Goal: Information Seeking & Learning: Understand process/instructions

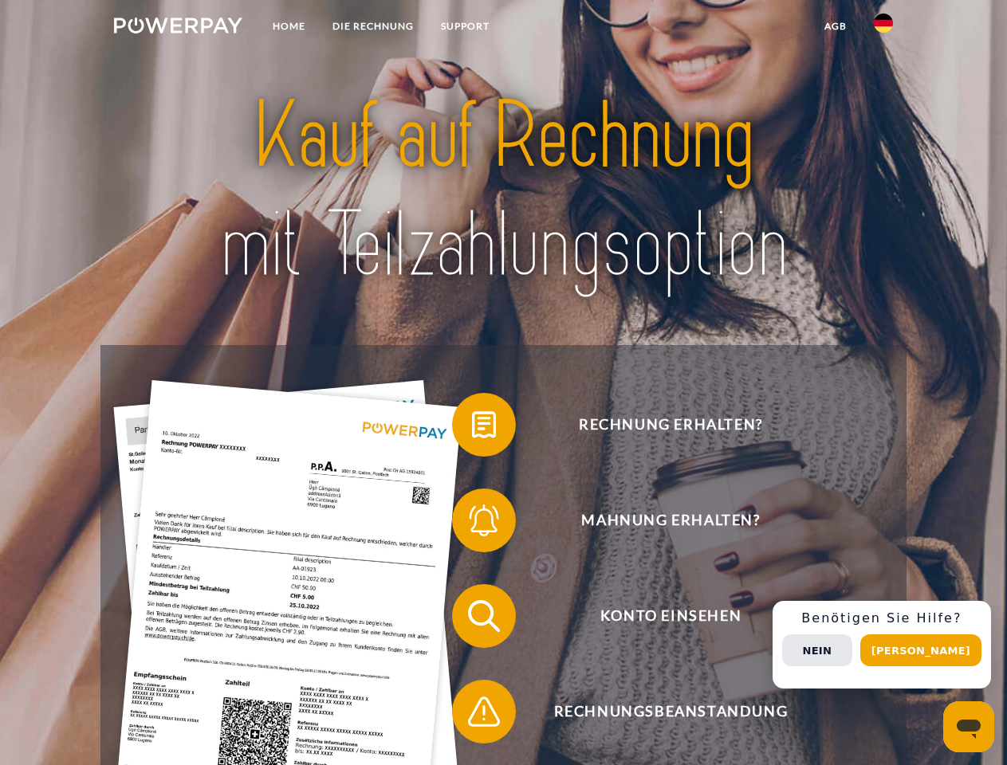
click at [178, 28] on img at bounding box center [178, 26] width 128 height 16
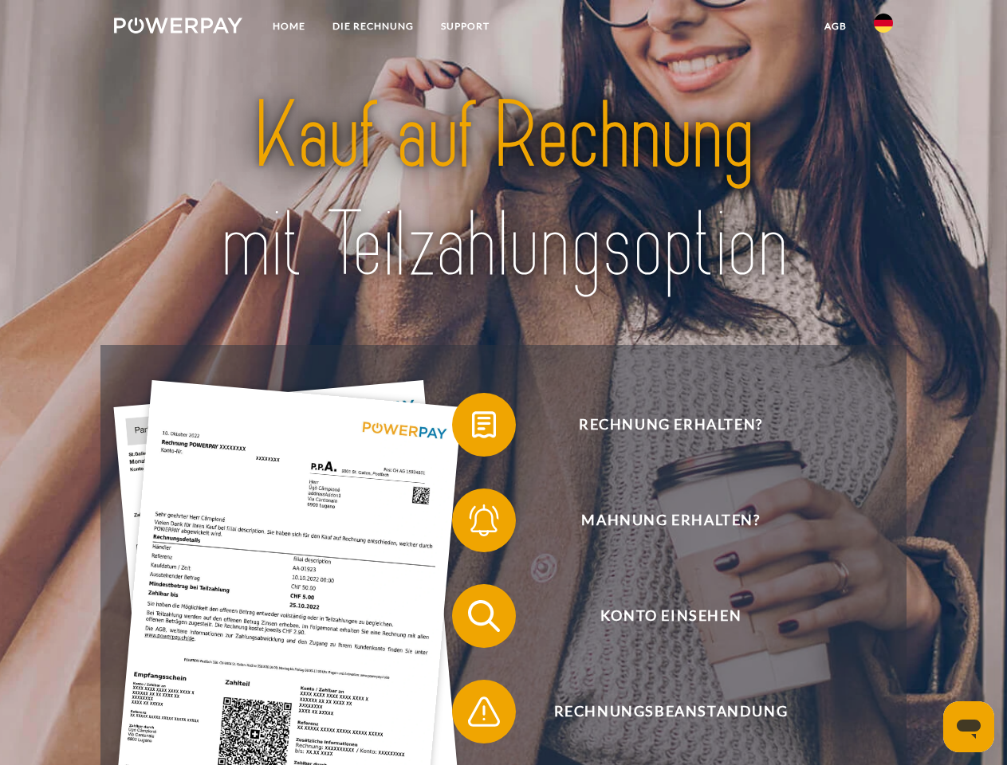
click at [883, 28] on img at bounding box center [883, 23] width 19 height 19
click at [835, 26] on link "agb" at bounding box center [835, 26] width 49 height 29
click at [472, 428] on span at bounding box center [460, 425] width 80 height 80
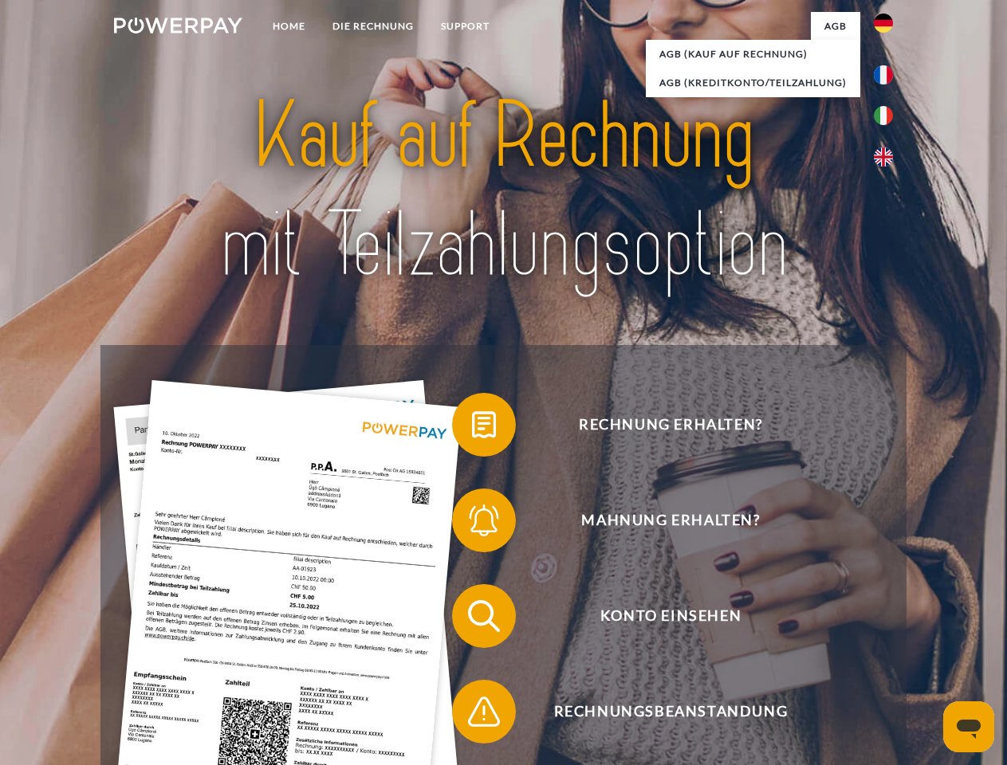
click at [472, 524] on span at bounding box center [460, 521] width 80 height 80
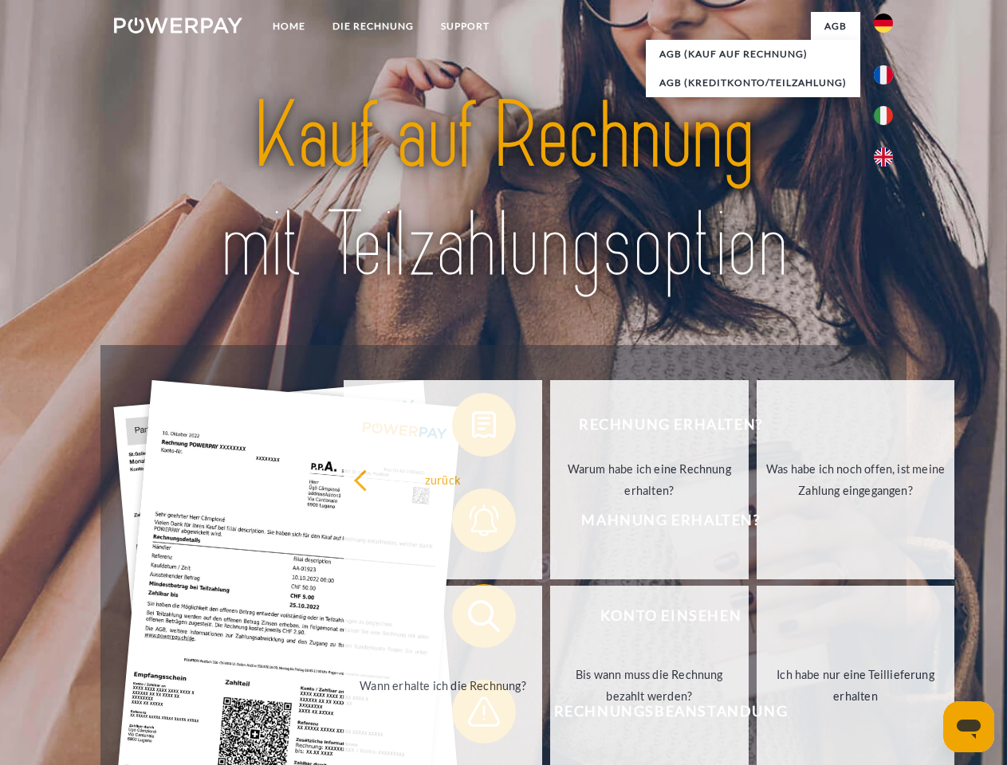
click at [550, 620] on link "Bis wann muss die Rechnung bezahlt werden?" at bounding box center [649, 685] width 199 height 199
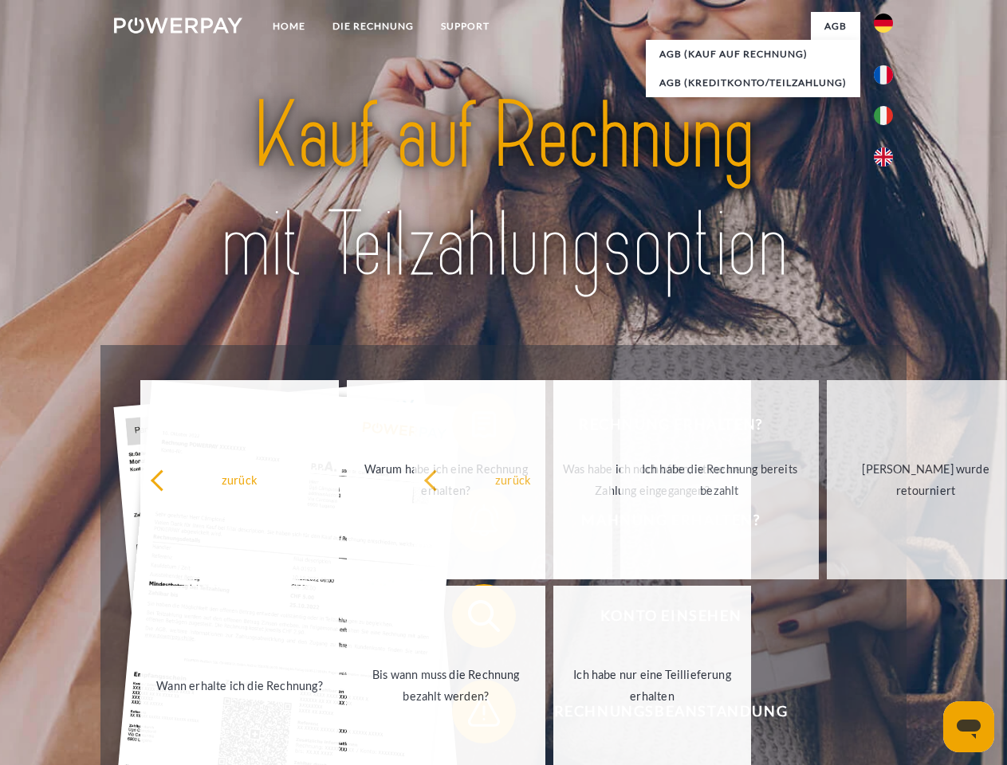
click at [472, 715] on span at bounding box center [460, 712] width 80 height 80
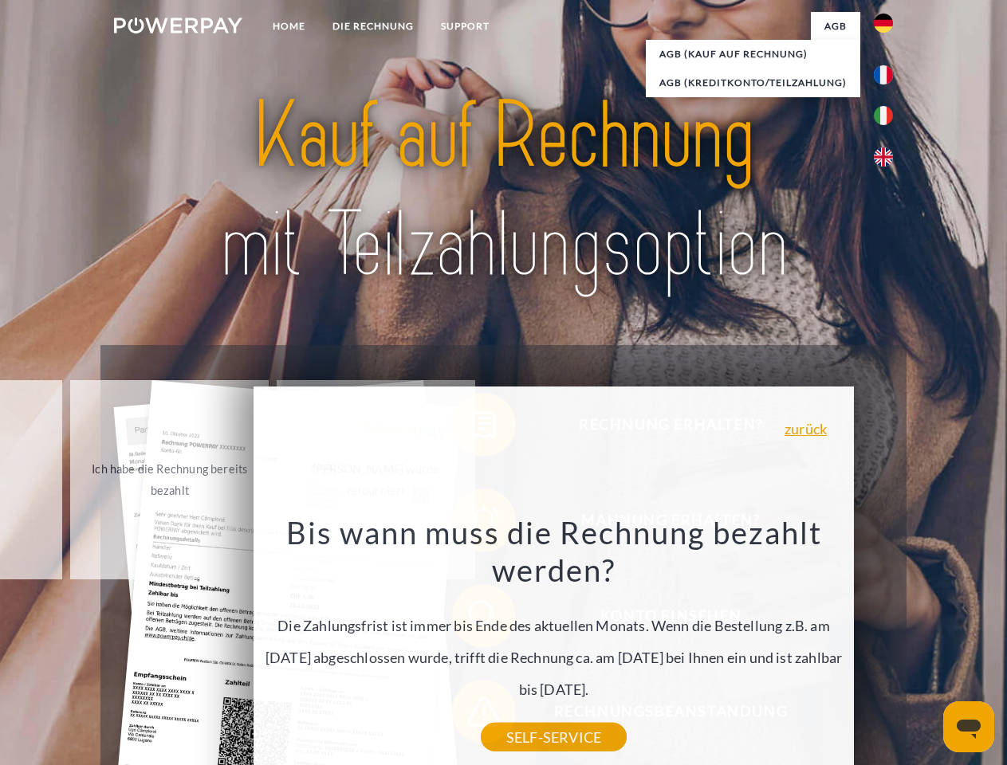
click at [887, 645] on div "Rechnung erhalten? Mahnung erhalten? Konto einsehen" at bounding box center [502, 664] width 805 height 638
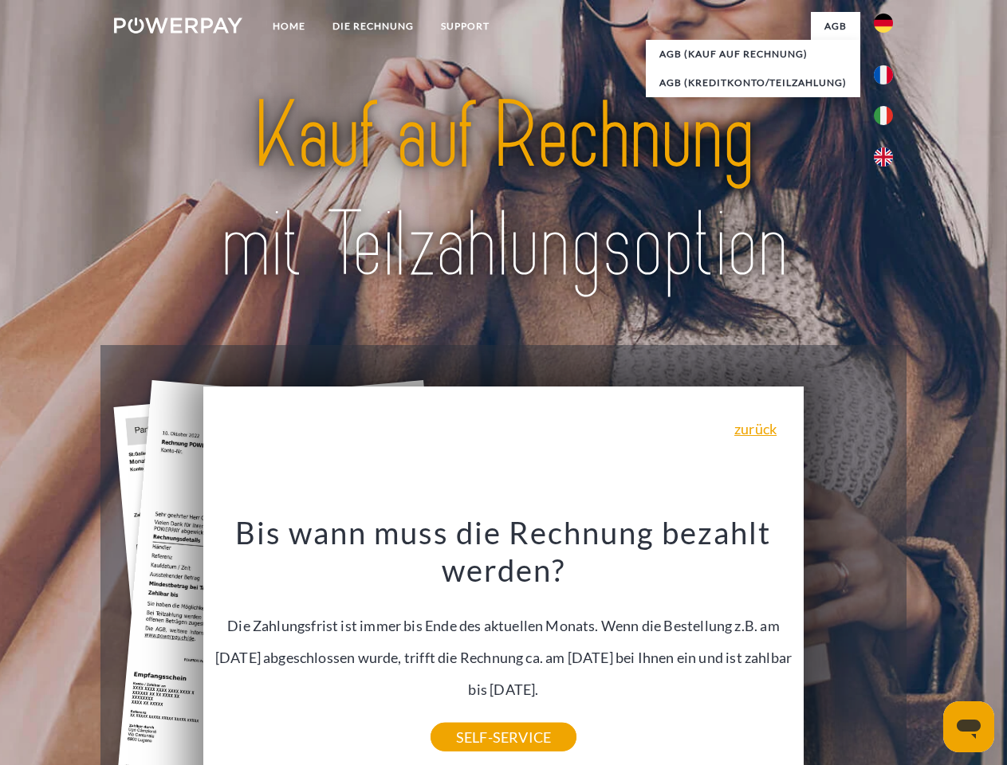
click at [848, 648] on span "Konto einsehen" at bounding box center [670, 616] width 391 height 64
click at [927, 651] on header "Home DIE RECHNUNG SUPPORT" at bounding box center [503, 550] width 1007 height 1101
